Goal: Task Accomplishment & Management: Manage account settings

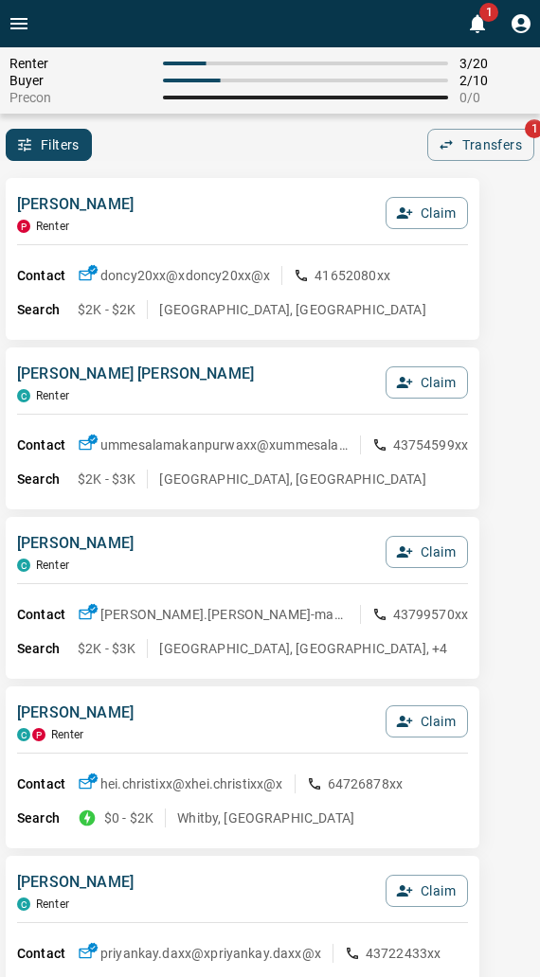
click at [184, 183] on div "Don Cy P Renter Claim Contact doncy20xx@x doncy20xx@x 41652080xx Search $2K - $…" at bounding box center [242, 259] width 473 height 162
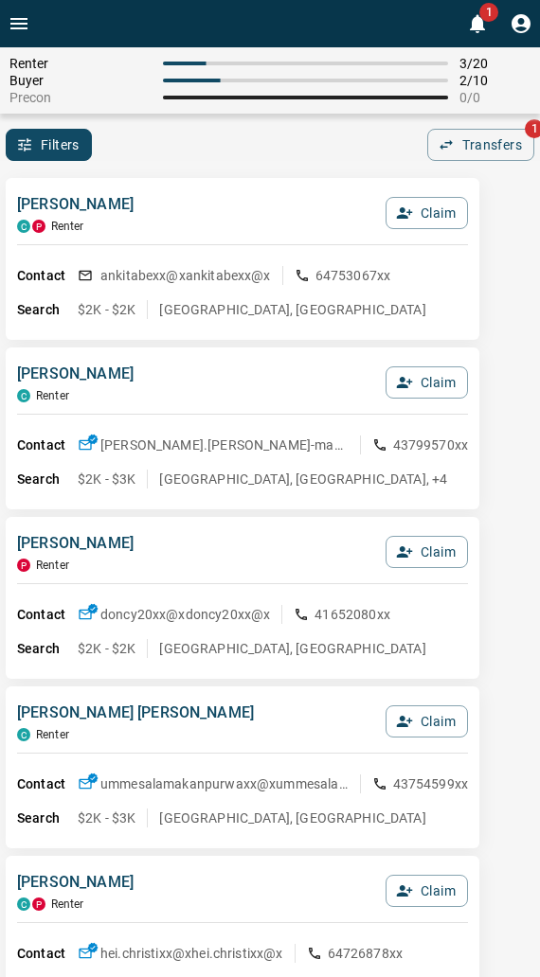
click at [191, 150] on div "Filters 0 Transfers 1" at bounding box center [270, 145] width 540 height 32
click at [189, 150] on div "Filters 0 Transfers 1" at bounding box center [270, 145] width 540 height 32
click at [424, 208] on button "Claim" at bounding box center [426, 213] width 82 height 32
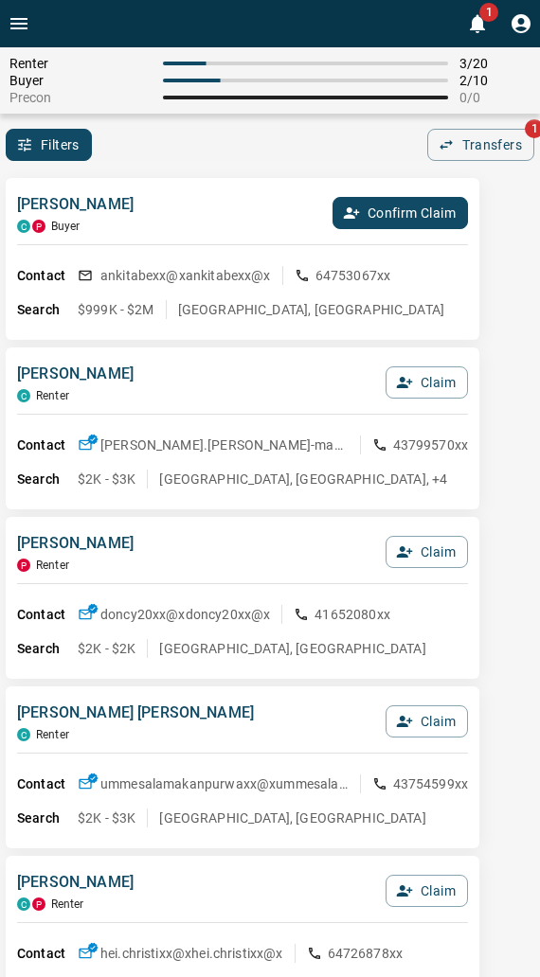
click at [424, 208] on button "Confirm Claim" at bounding box center [399, 213] width 135 height 32
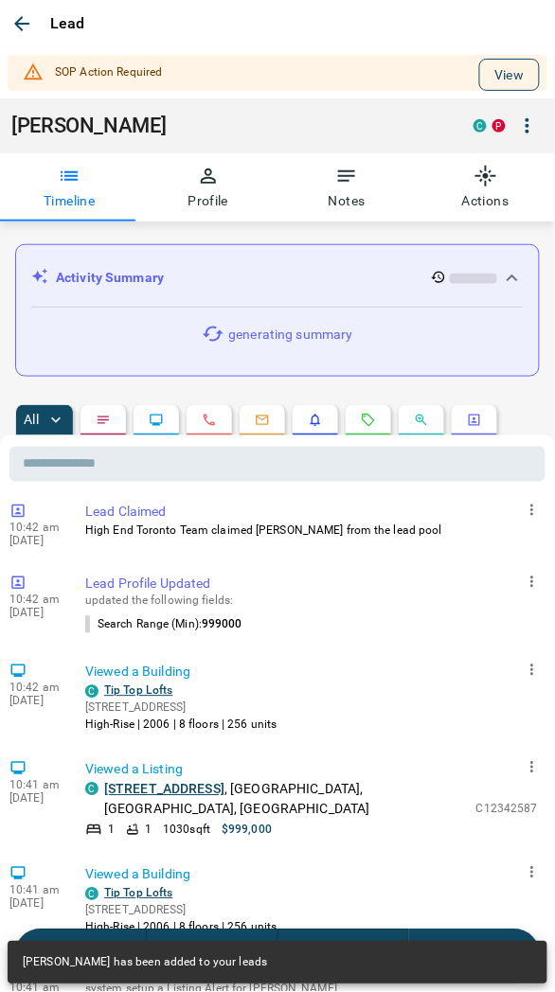
click at [491, 82] on button "View" at bounding box center [509, 75] width 61 height 32
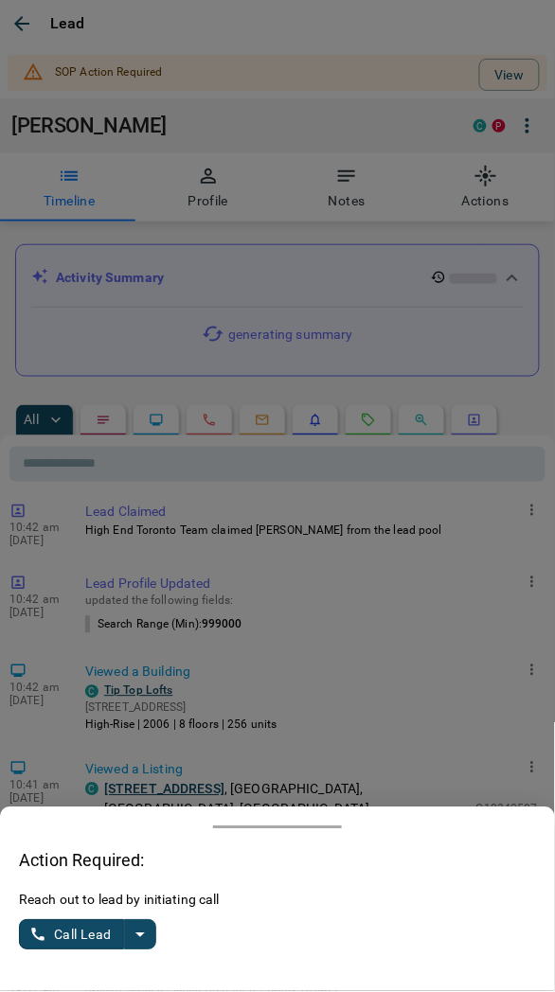
click at [134, 937] on icon "split button" at bounding box center [140, 935] width 23 height 23
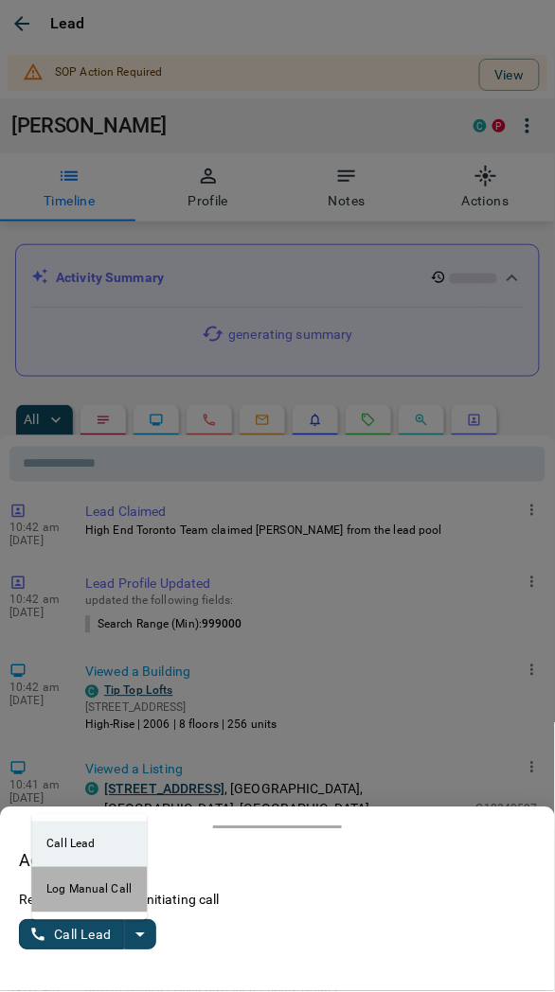
click at [90, 886] on li "Log Manual Call" at bounding box center [89, 889] width 116 height 45
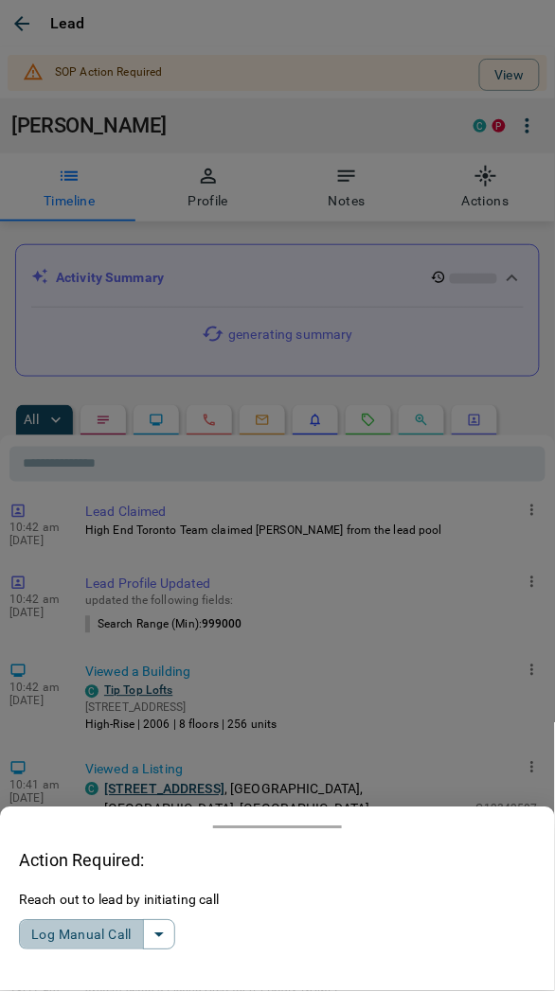
drag, startPoint x: 95, startPoint y: 932, endPoint x: 89, endPoint y: 961, distance: 29.9
click at [90, 938] on button "Log Manual Call" at bounding box center [81, 935] width 125 height 30
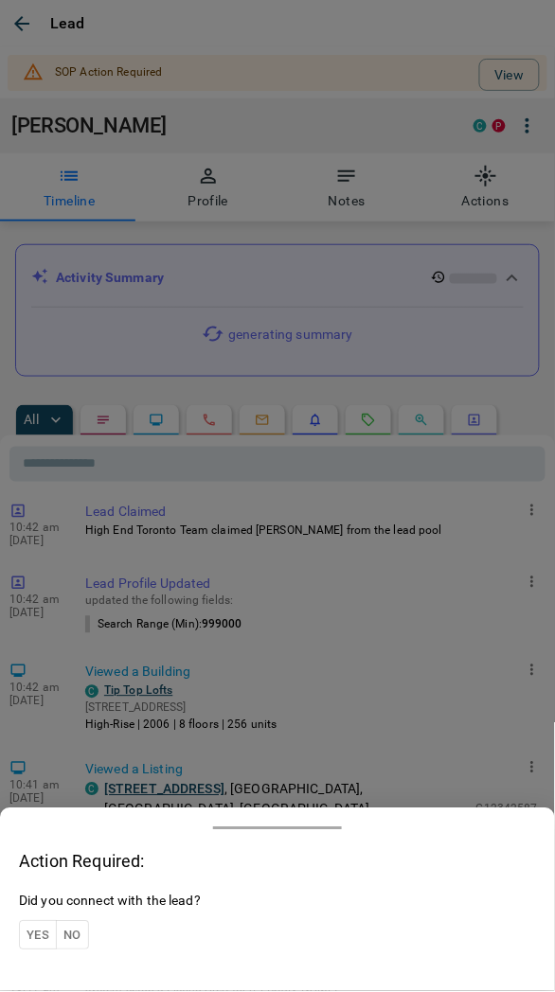
click at [39, 938] on button "Yes" at bounding box center [38, 935] width 38 height 29
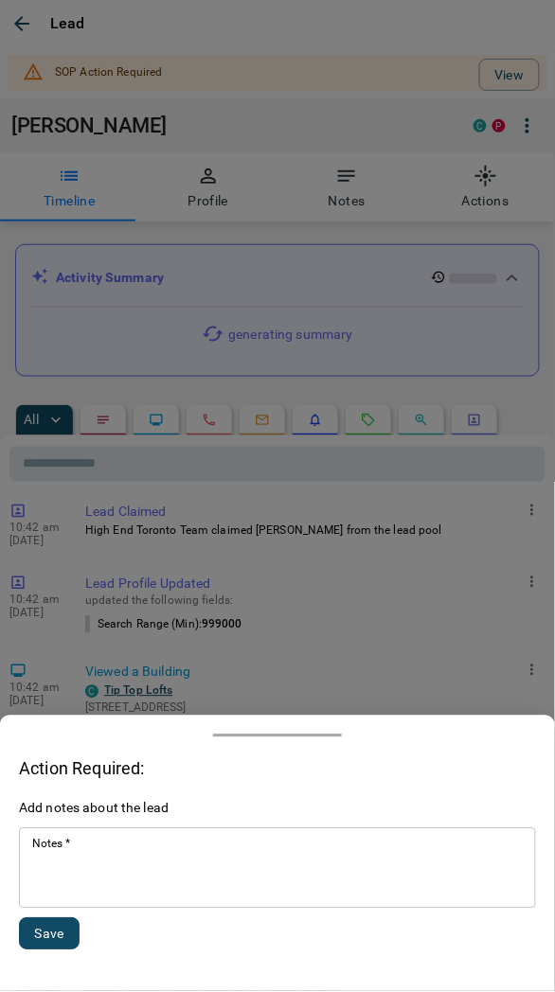
click at [98, 876] on textarea "Notes   *" at bounding box center [277, 869] width 491 height 64
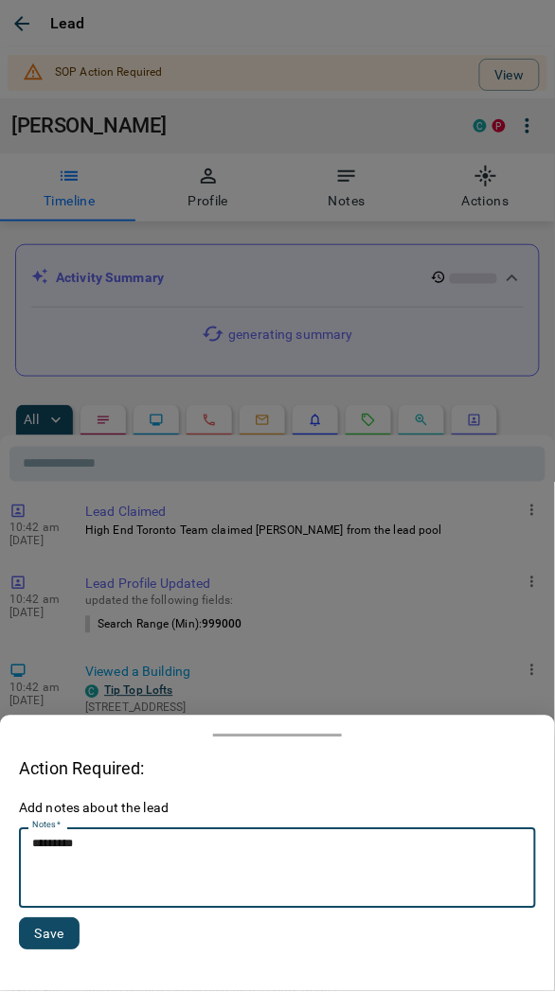
type textarea "*********"
drag, startPoint x: 73, startPoint y: 936, endPoint x: 63, endPoint y: 857, distance: 79.2
click at [70, 937] on button "Save" at bounding box center [49, 935] width 61 height 32
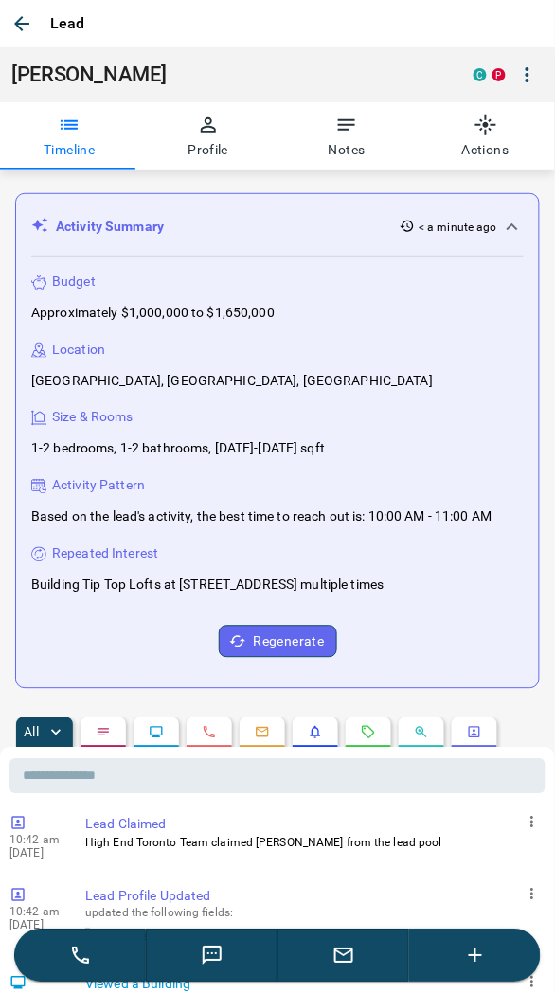
click at [13, 16] on icon "button" at bounding box center [21, 23] width 23 height 23
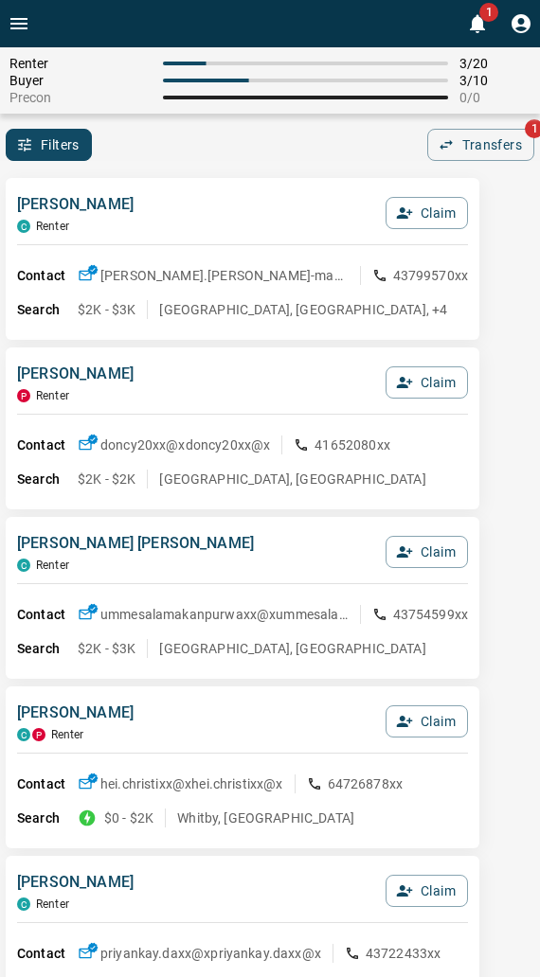
click at [232, 157] on div "Filters 0 Transfers 1" at bounding box center [270, 145] width 540 height 32
click at [185, 158] on div "Filters 0 Transfers 1" at bounding box center [270, 145] width 540 height 32
click at [174, 149] on div "Filters 0 Transfers 1" at bounding box center [270, 145] width 540 height 32
click at [228, 157] on div "Filters 0 Transfers 1" at bounding box center [270, 145] width 540 height 32
click at [209, 187] on div "[PERSON_NAME] [PERSON_NAME] Claim Contact [PERSON_NAME].[PERSON_NAME]-manuxx@x …" at bounding box center [242, 259] width 473 height 162
